Goal: Task Accomplishment & Management: Use online tool/utility

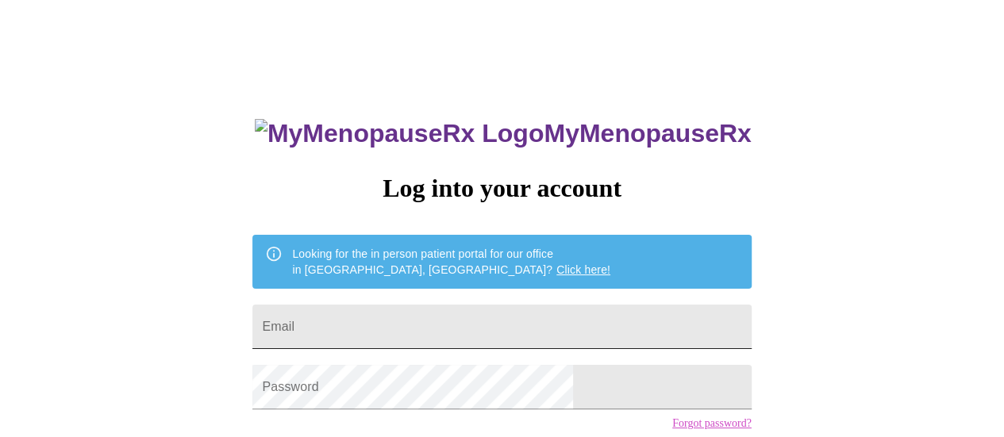
click at [486, 329] on input "Email" at bounding box center [501, 327] width 498 height 44
type input "[EMAIL_ADDRESS][DOMAIN_NAME]"
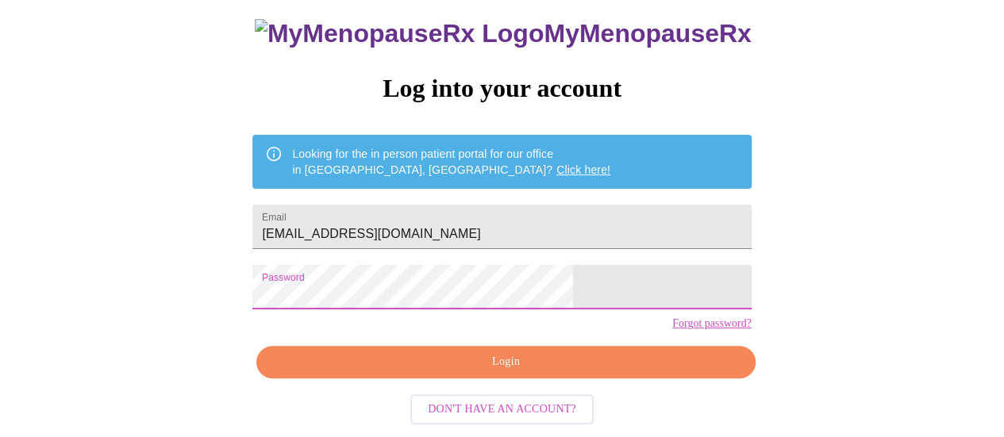
scroll to position [121, 0]
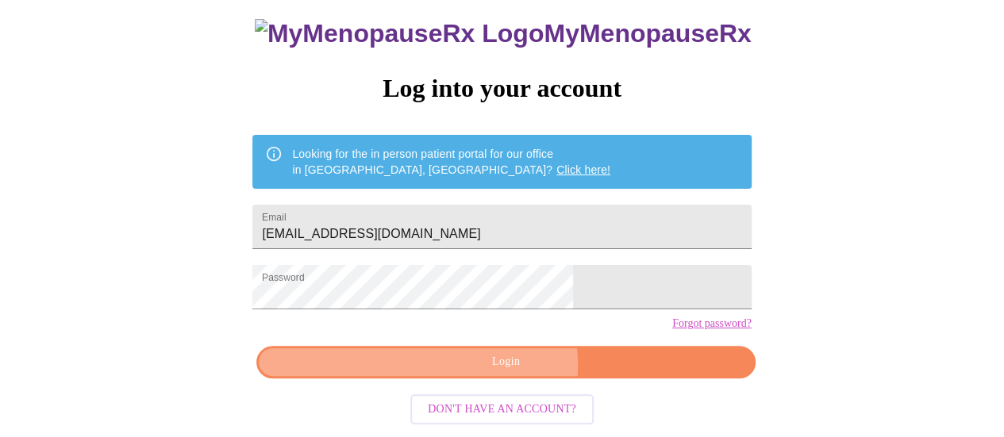
click at [497, 371] on span "Login" at bounding box center [506, 362] width 462 height 20
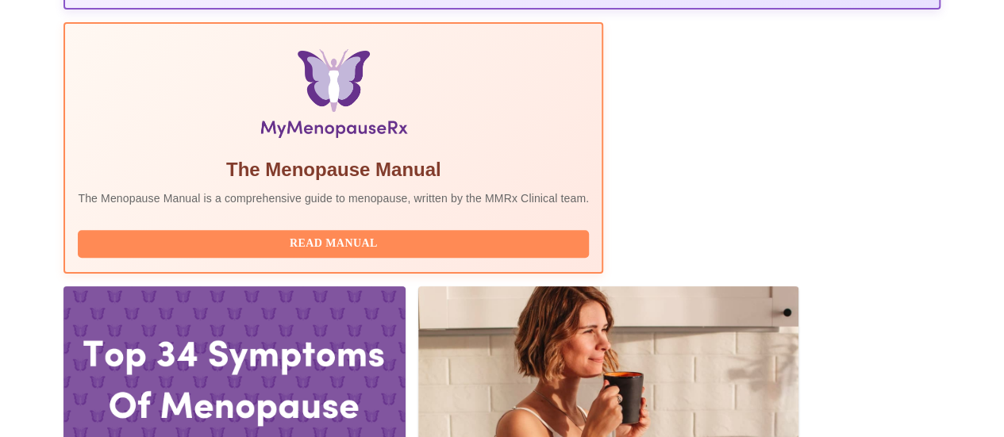
scroll to position [518, 0]
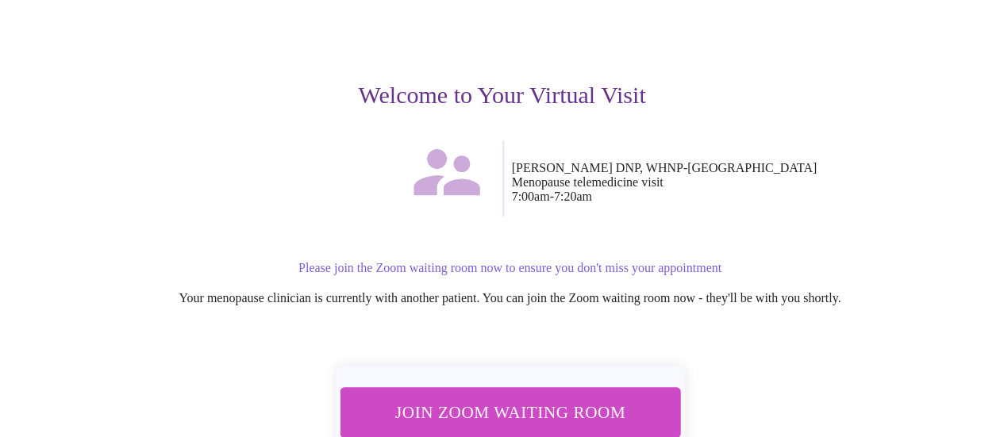
scroll to position [159, 0]
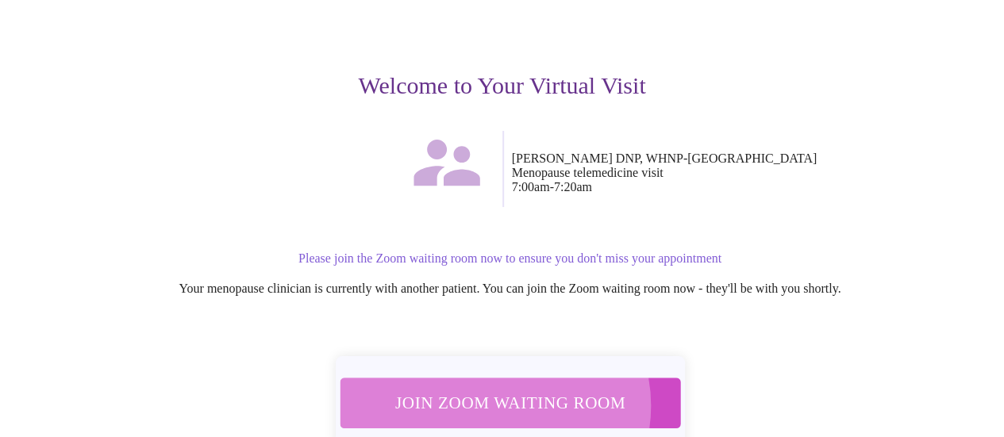
click at [491, 398] on span "Join Zoom Waiting Room" at bounding box center [509, 402] width 298 height 29
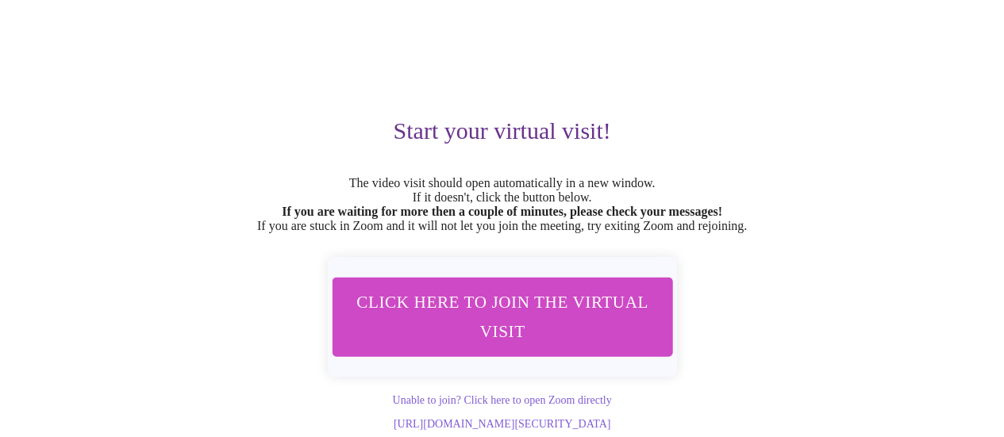
scroll to position [148, 0]
